Goal: Task Accomplishment & Management: Use online tool/utility

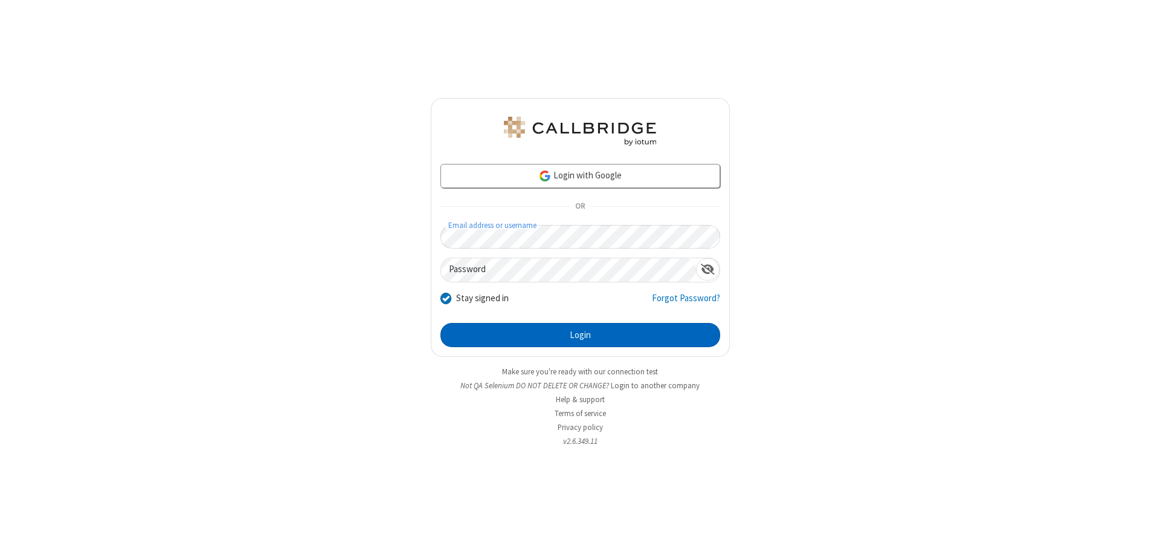
click at [580, 335] on button "Login" at bounding box center [581, 335] width 280 height 24
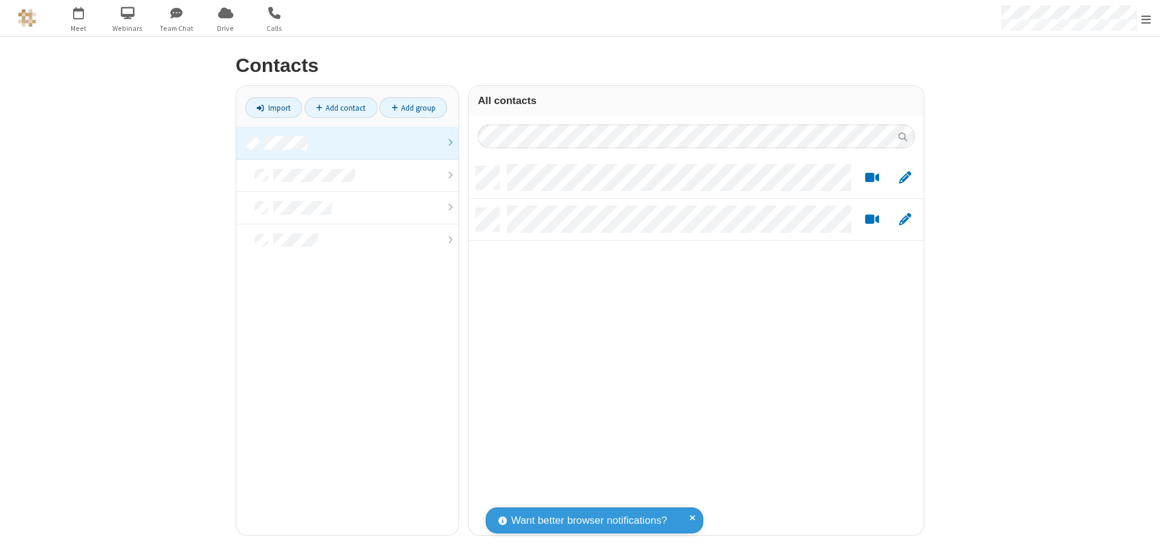
click at [341, 108] on link "Add contact" at bounding box center [341, 107] width 73 height 21
